Goal: Information Seeking & Learning: Check status

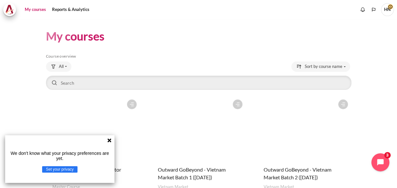
scroll to position [87, 0]
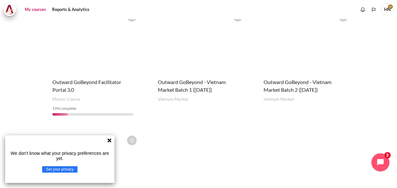
click at [110, 140] on icon at bounding box center [109, 140] width 4 height 4
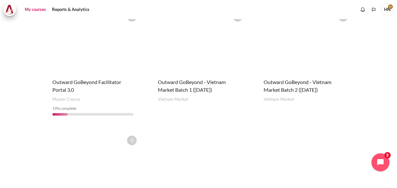
click at [97, 153] on figure "Content" at bounding box center [93, 164] width 94 height 64
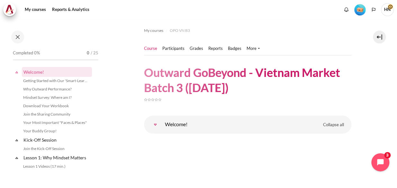
click at [359, 10] on img "Level #1" at bounding box center [359, 9] width 11 height 11
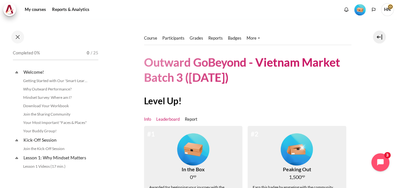
click at [172, 119] on link "Leaderboard" at bounding box center [167, 119] width 23 height 6
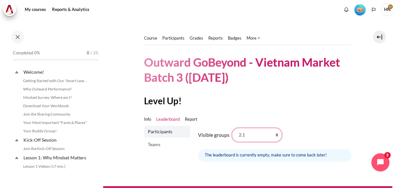
click at [274, 135] on select "All participants 2.1 2.2 2.3 2.4 2.5 2.6 2.7 2.8 3.1 3.2 3.3 3.4 3.5 3.5" at bounding box center [256, 134] width 49 height 13
select select "0"
click at [232, 128] on select "All participants 2.1 2.2 2.3 2.4 2.5 2.6 2.7 2.8 3.1 3.2 3.3 3.4 3.5 3.5" at bounding box center [256, 134] width 49 height 13
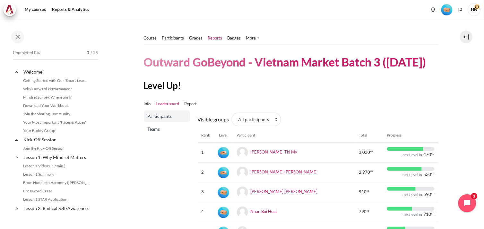
click at [215, 37] on link "Reports" at bounding box center [215, 38] width 14 height 6
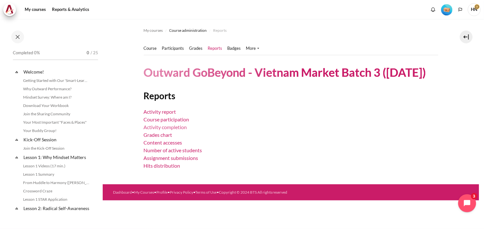
click at [163, 127] on link "Activity completion" at bounding box center [165, 127] width 43 height 6
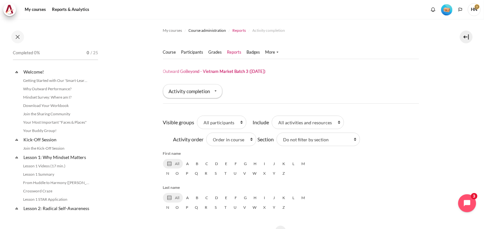
click at [238, 30] on span "Reports" at bounding box center [239, 31] width 13 height 6
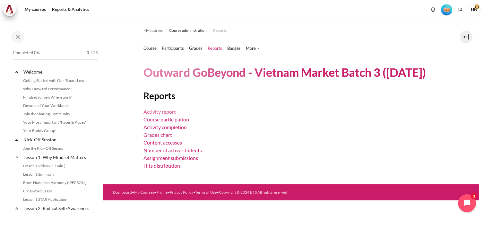
click at [166, 111] on link "Activity report" at bounding box center [160, 112] width 32 height 6
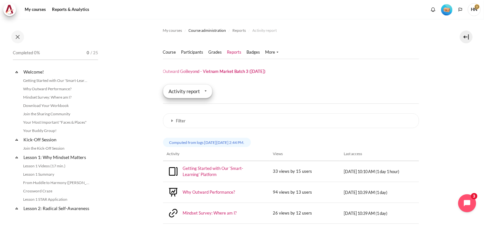
click at [207, 89] on div "Activity report" at bounding box center [187, 91] width 49 height 14
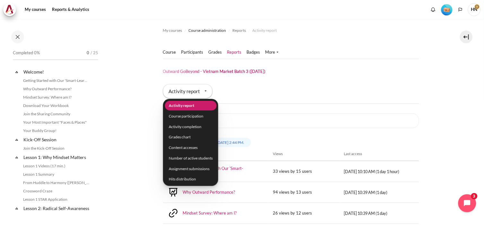
click at [373, 66] on div "Course Participants" at bounding box center [291, 60] width 256 height 28
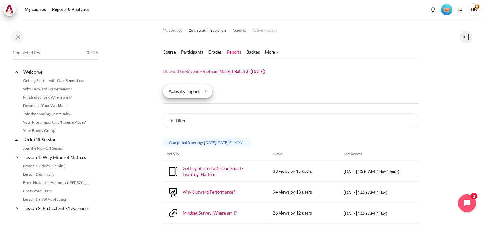
click at [203, 92] on div "Activity report" at bounding box center [187, 91] width 49 height 14
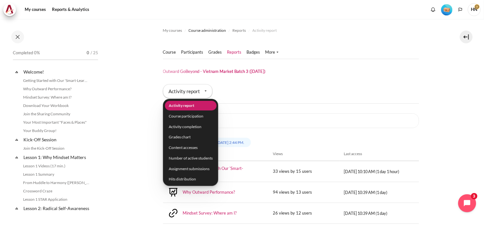
click at [322, 93] on div "Report type Activity report Activity report Course participation Activity compl…" at bounding box center [291, 93] width 256 height 19
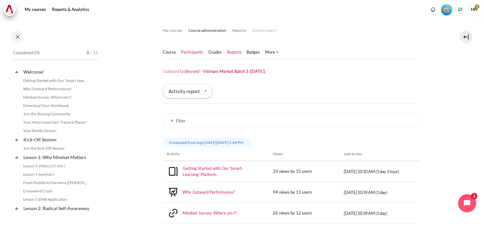
click at [194, 51] on link "Participants" at bounding box center [192, 52] width 22 height 6
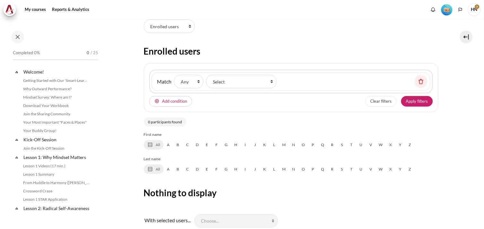
scroll to position [71, 0]
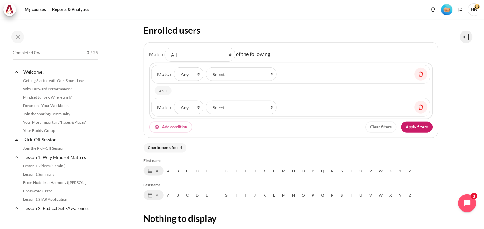
select select "groups"
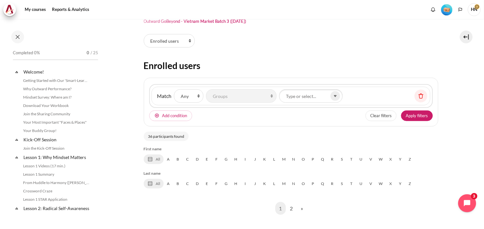
scroll to position [36, 0]
click at [335, 96] on icon "Content" at bounding box center [336, 96] width 2 height 1
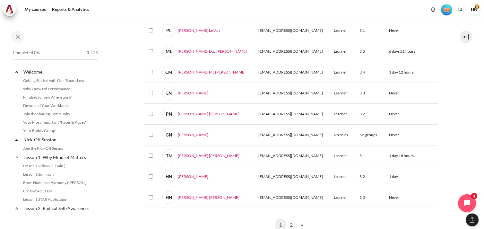
scroll to position [499, 0]
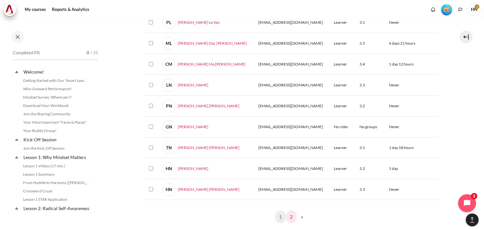
click at [290, 217] on link "2" at bounding box center [292, 216] width 11 height 13
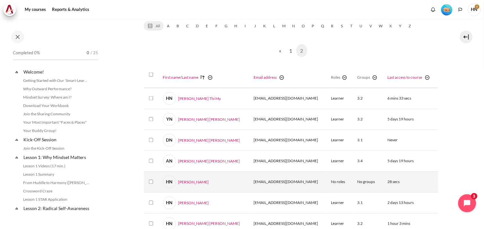
scroll to position [120, 0]
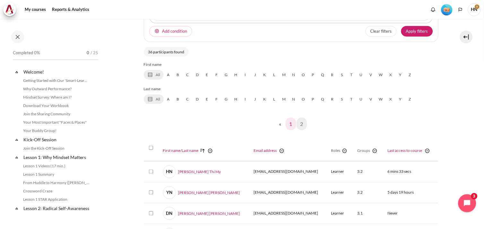
click at [288, 121] on link "1" at bounding box center [291, 124] width 11 height 13
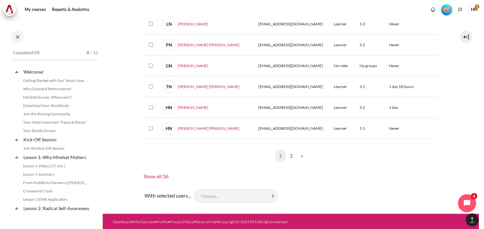
scroll to position [561, 0]
click at [290, 153] on link "2" at bounding box center [292, 155] width 11 height 13
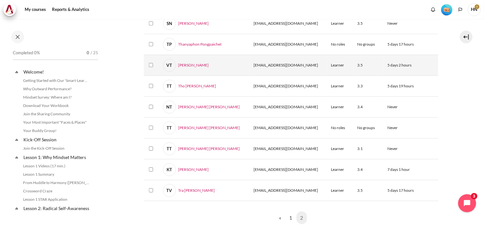
scroll to position [441, 0]
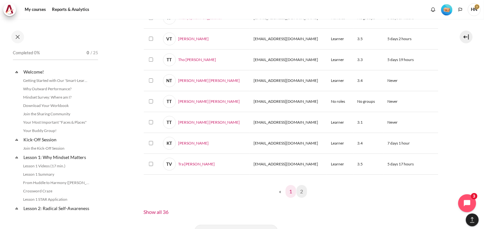
click at [288, 192] on link "1" at bounding box center [291, 191] width 11 height 13
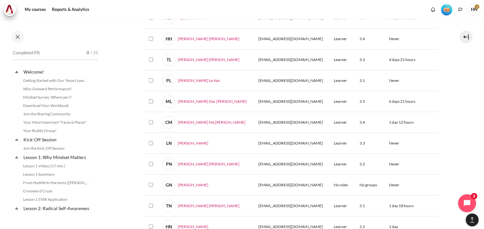
scroll to position [525, 0]
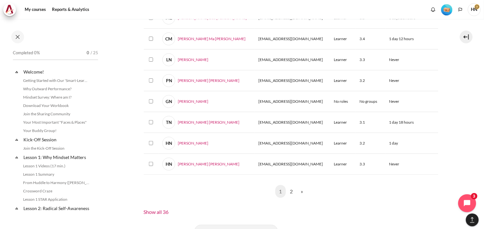
click at [278, 191] on link "1 (current)" at bounding box center [281, 191] width 11 height 13
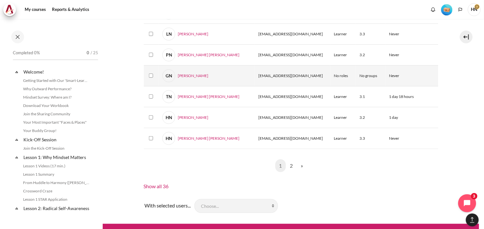
scroll to position [560, 0]
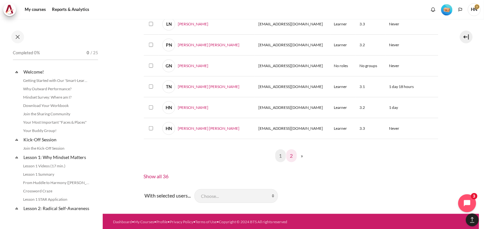
click at [291, 156] on link "2" at bounding box center [292, 155] width 11 height 13
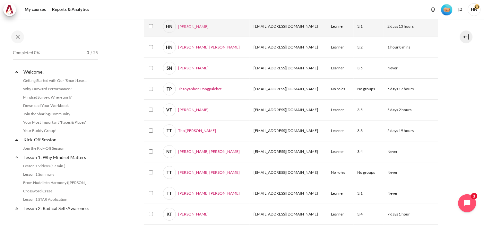
scroll to position [477, 0]
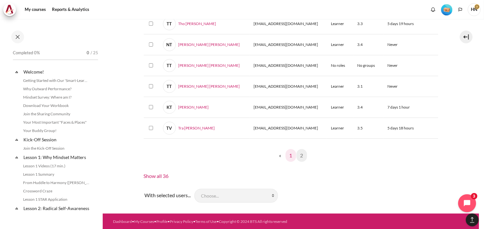
click at [291, 154] on link "1" at bounding box center [291, 155] width 11 height 13
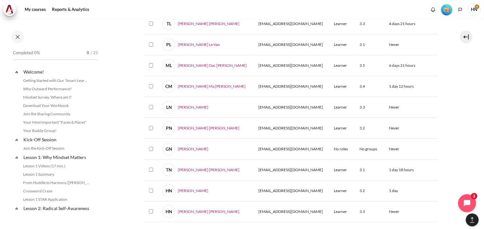
scroll to position [561, 0]
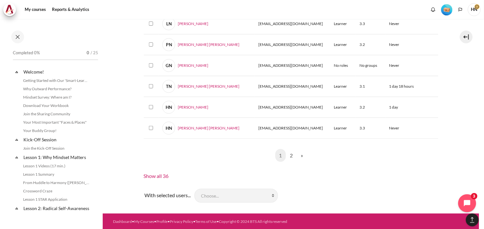
click at [278, 157] on link "1 (current)" at bounding box center [281, 155] width 11 height 13
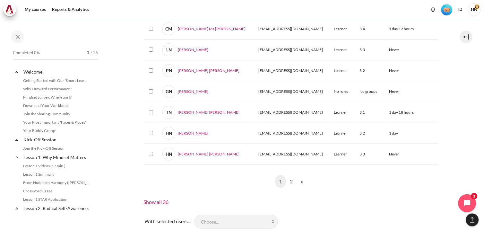
scroll to position [535, 0]
click at [290, 183] on link "2" at bounding box center [292, 181] width 11 height 13
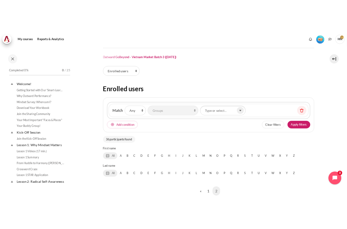
scroll to position [0, 0]
